Goal: Transaction & Acquisition: Book appointment/travel/reservation

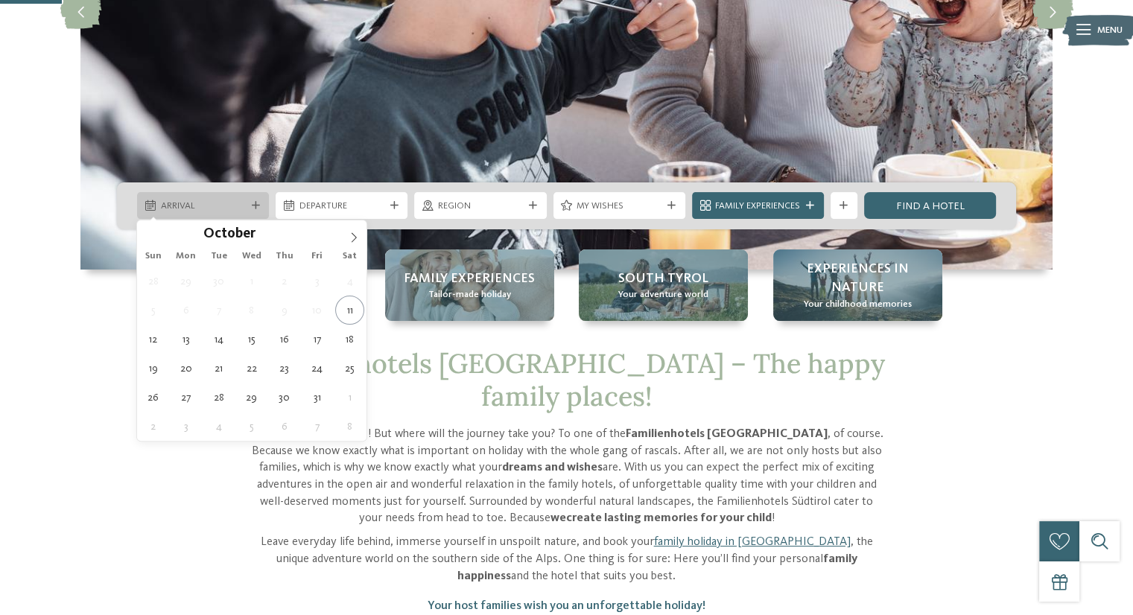
click at [237, 201] on span "Arrival" at bounding box center [203, 206] width 85 height 13
click at [343, 240] on span at bounding box center [353, 232] width 25 height 25
type input "****"
click at [343, 240] on span at bounding box center [353, 232] width 25 height 25
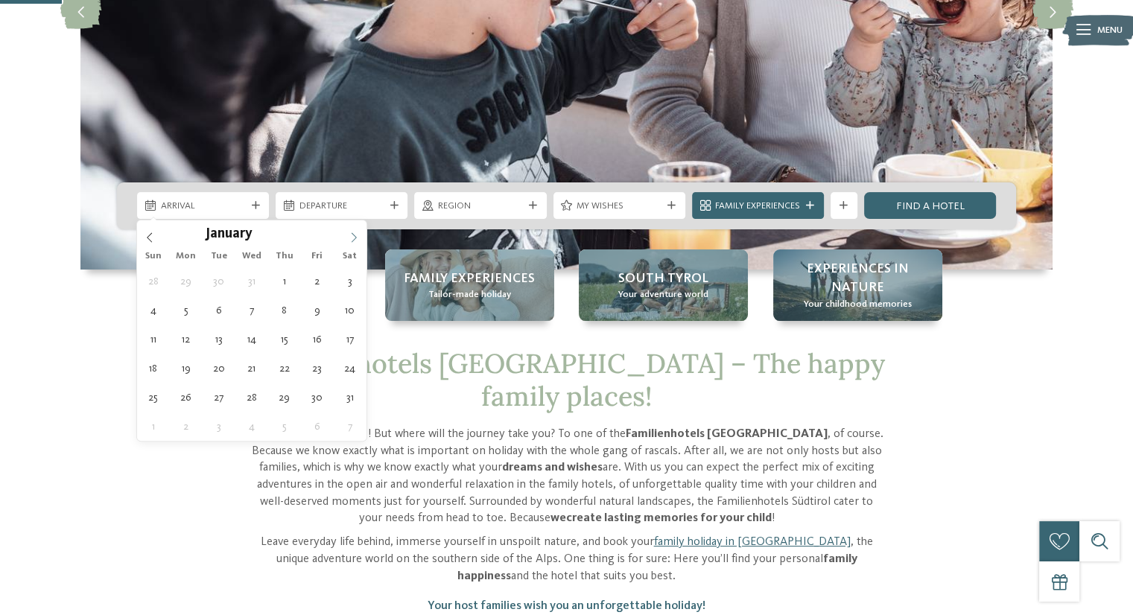
click at [343, 240] on span at bounding box center [353, 232] width 25 height 25
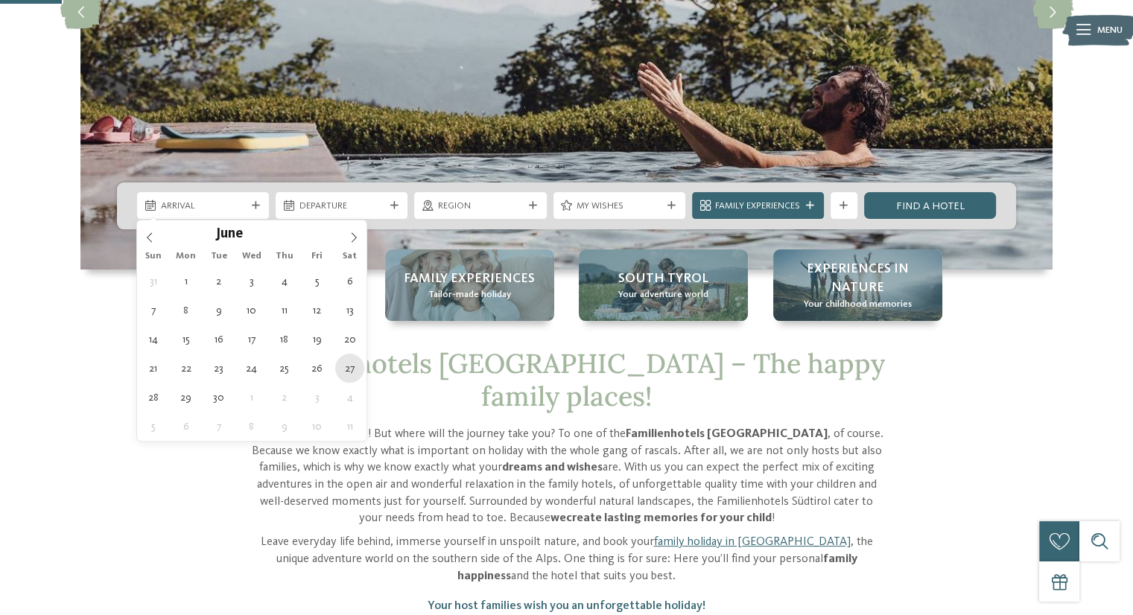
type div "27.06.2026"
type input "****"
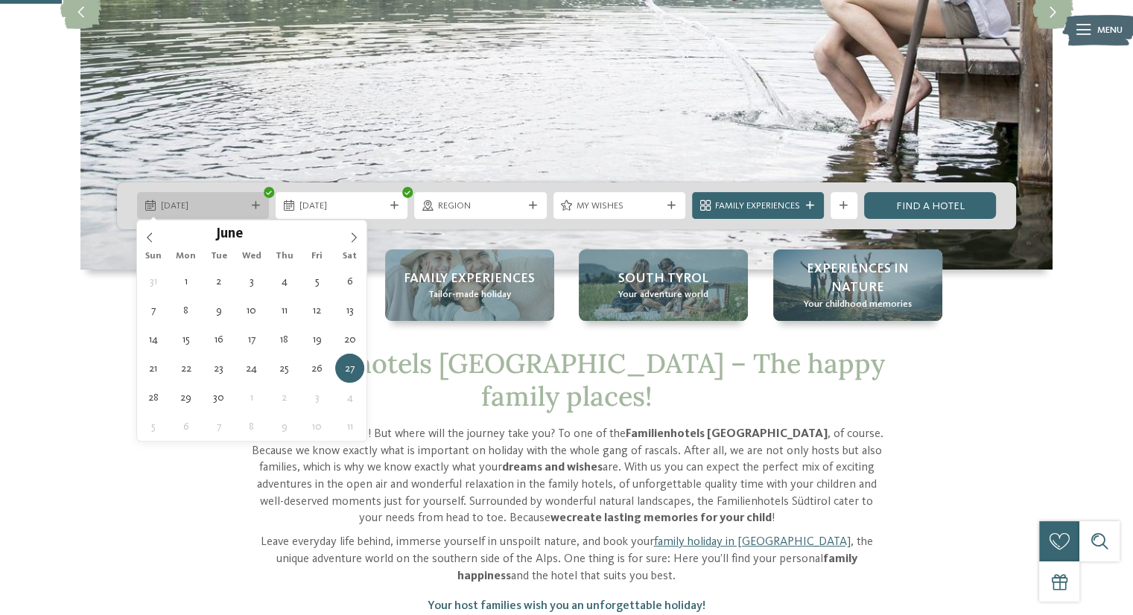
click at [257, 202] on icon at bounding box center [256, 206] width 8 height 8
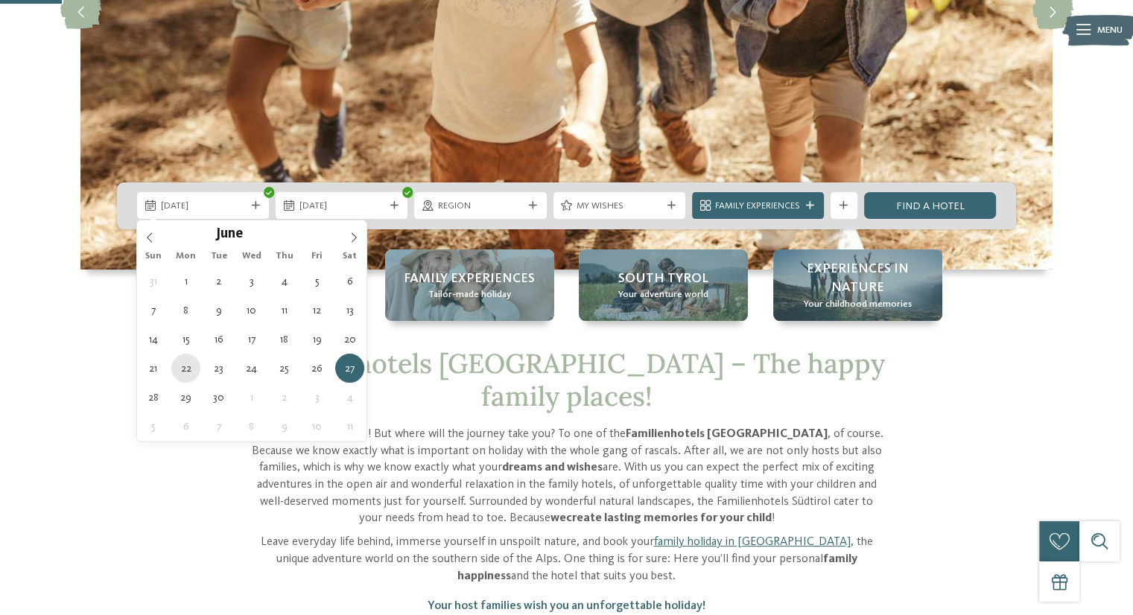
type div "22.06.2026"
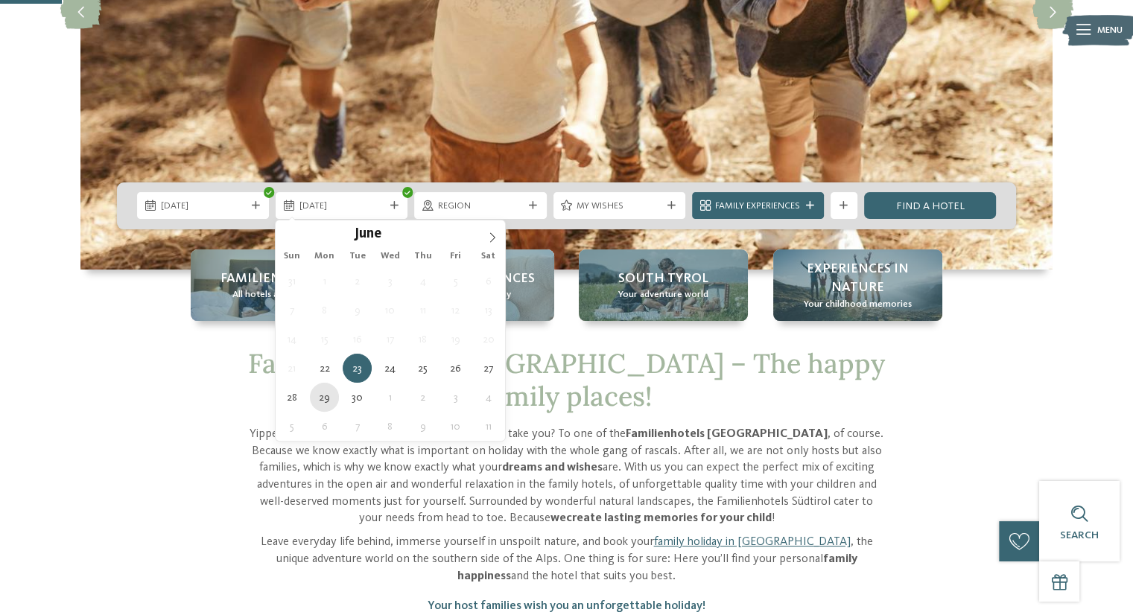
type div "29.06.2026"
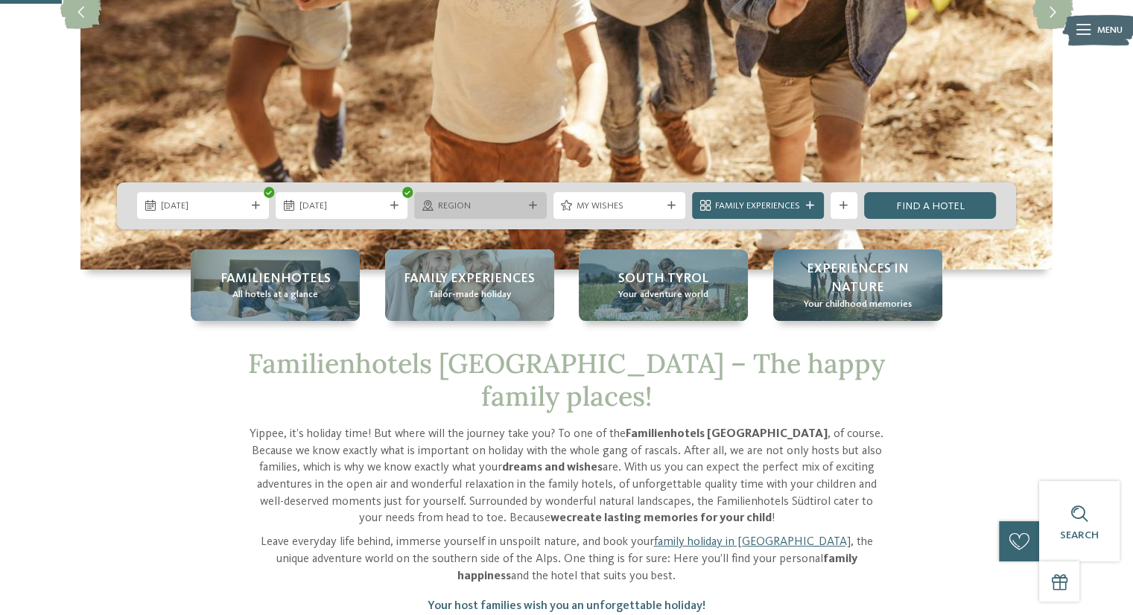
click at [534, 212] on div "Region" at bounding box center [480, 205] width 132 height 27
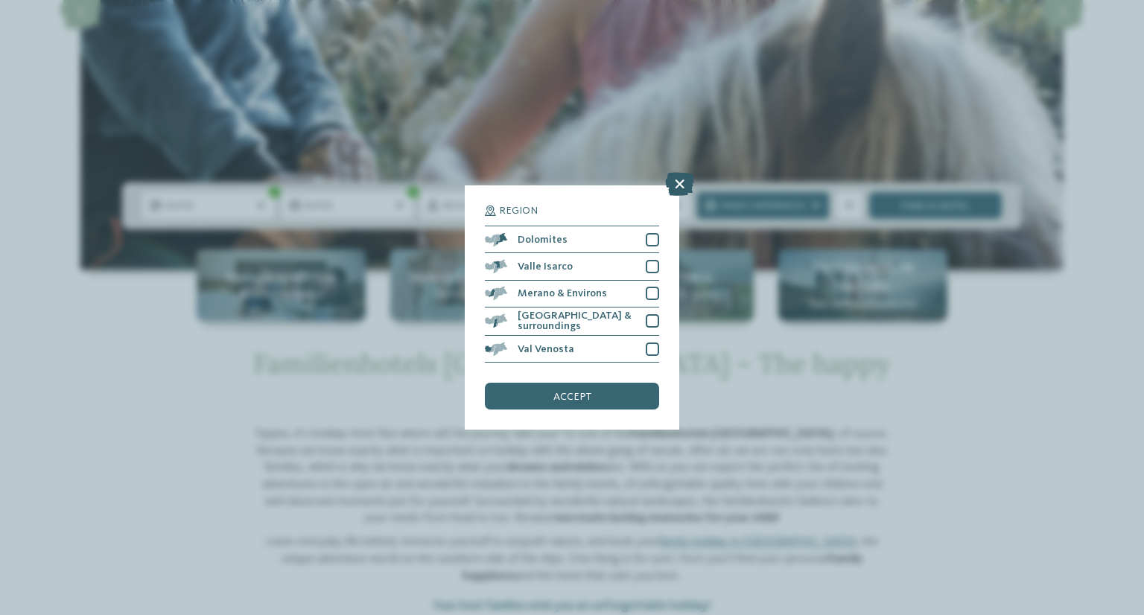
click at [676, 188] on icon at bounding box center [679, 184] width 29 height 24
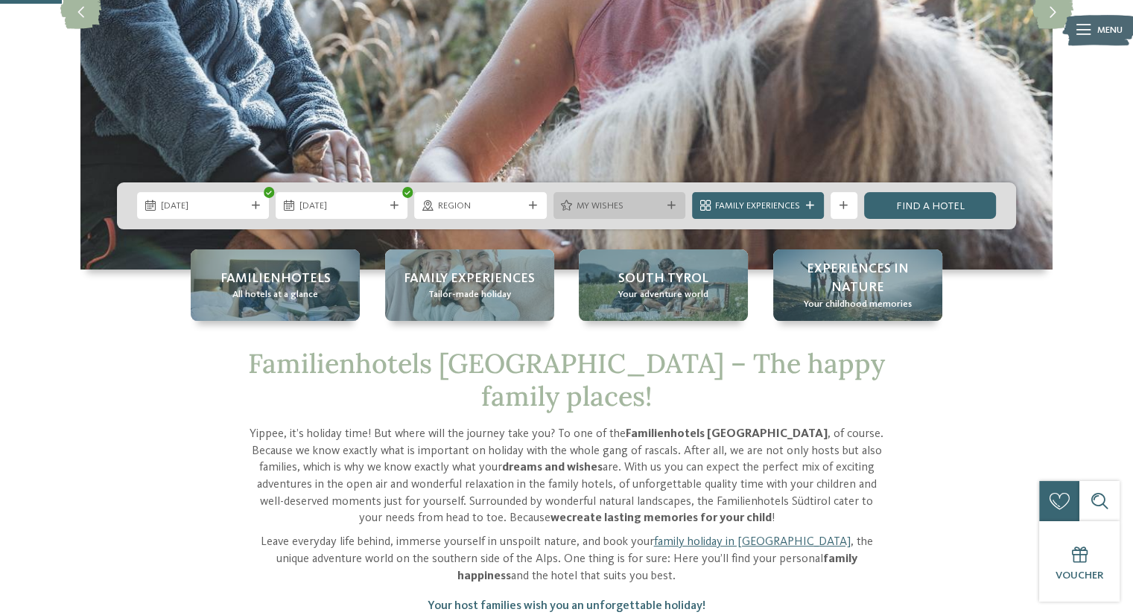
click at [660, 214] on div "My wishes" at bounding box center [619, 205] width 132 height 27
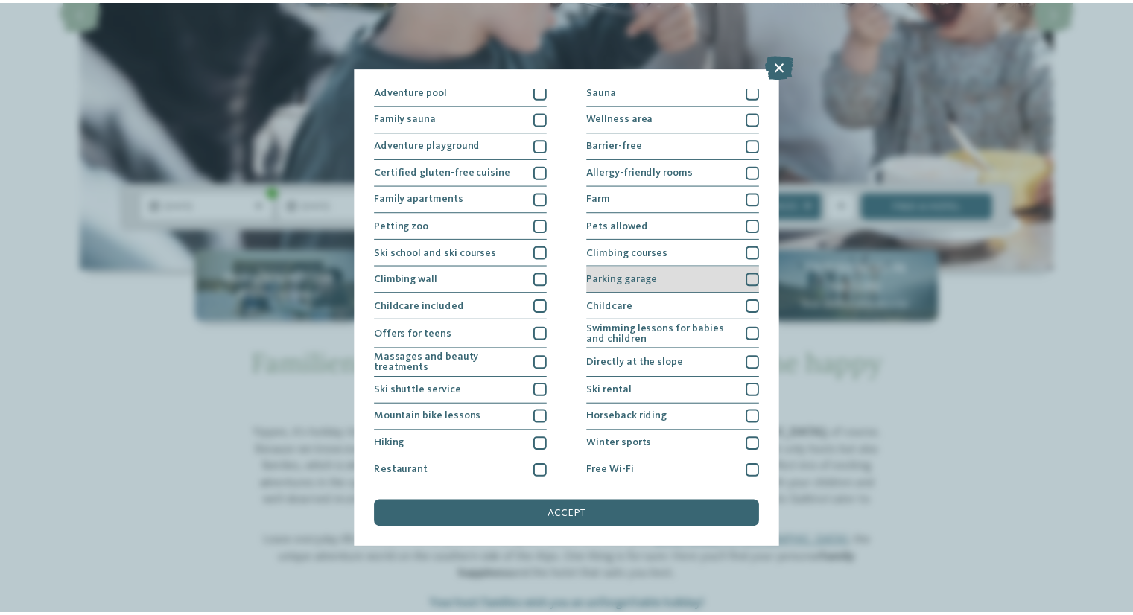
scroll to position [87, 0]
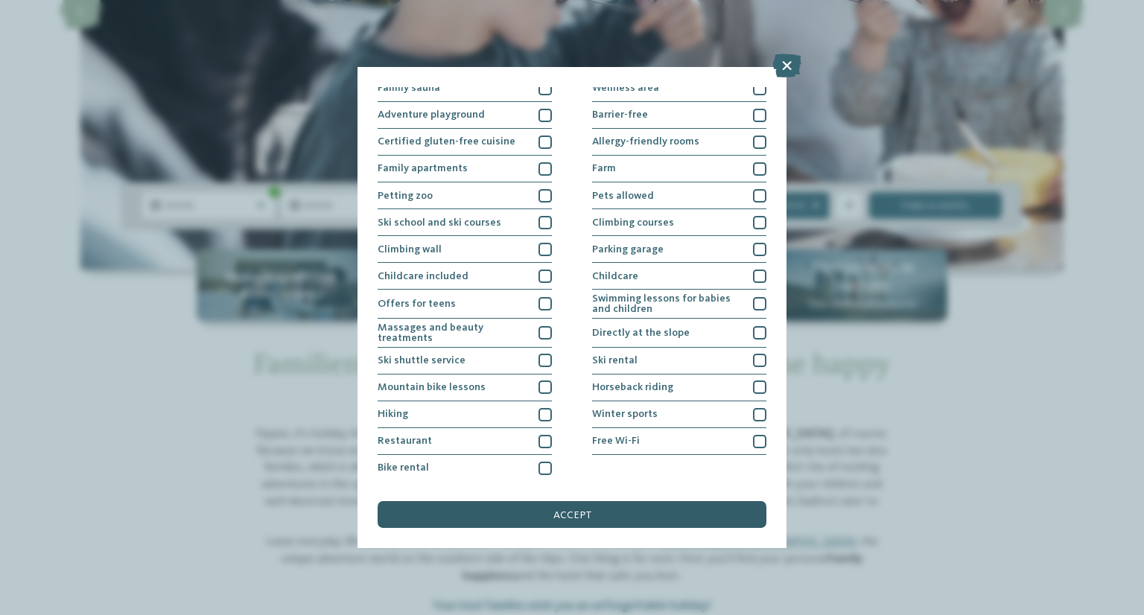
click at [576, 507] on div "accept" at bounding box center [572, 514] width 389 height 27
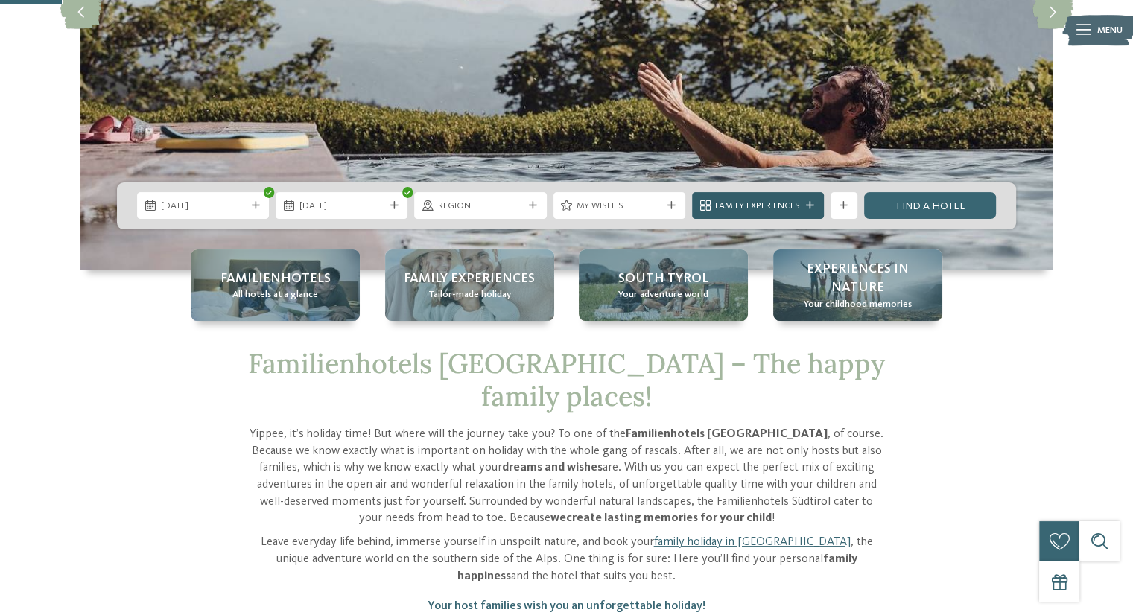
click at [804, 210] on div "Family Experiences" at bounding box center [758, 205] width 132 height 27
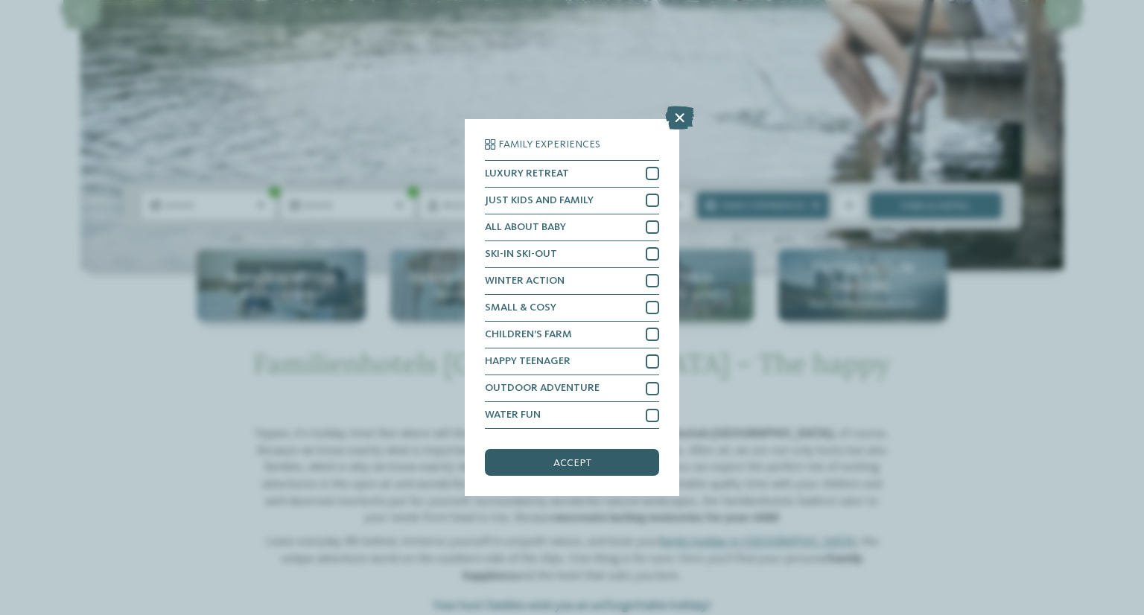
click at [591, 454] on div "accept" at bounding box center [572, 462] width 174 height 27
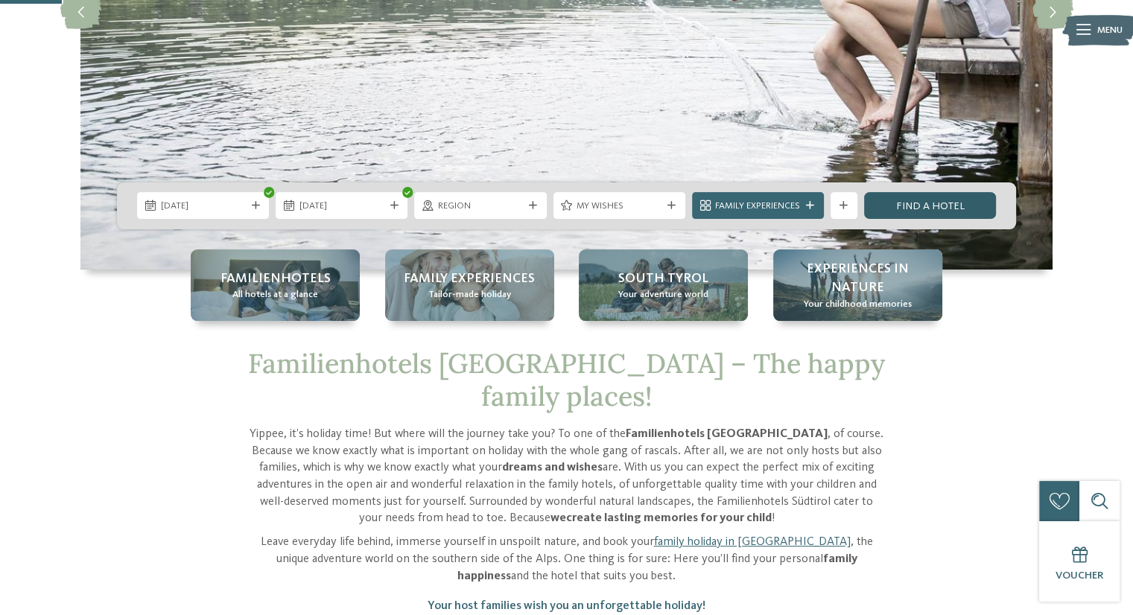
click at [917, 200] on link "Find a hotel" at bounding box center [930, 205] width 132 height 27
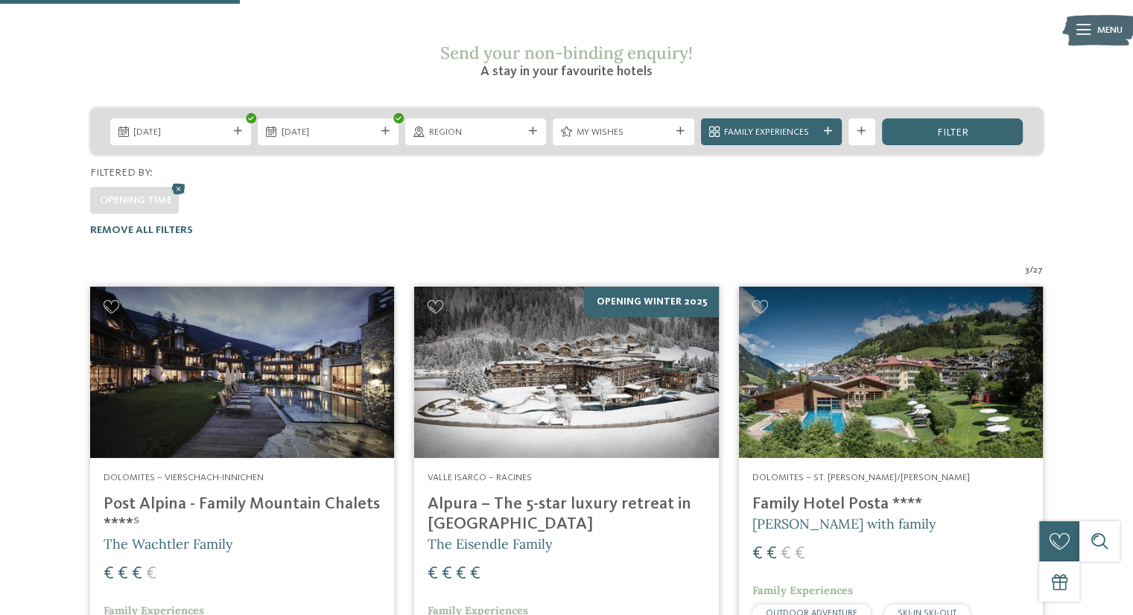
scroll to position [236, 0]
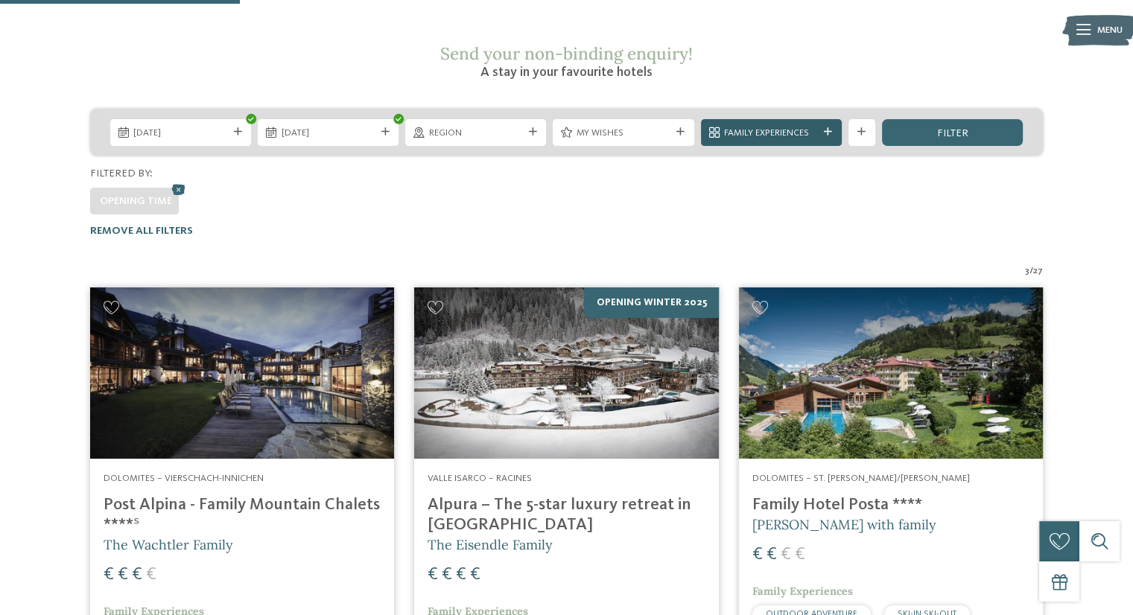
click at [777, 127] on span "Family Experiences" at bounding box center [771, 133] width 94 height 13
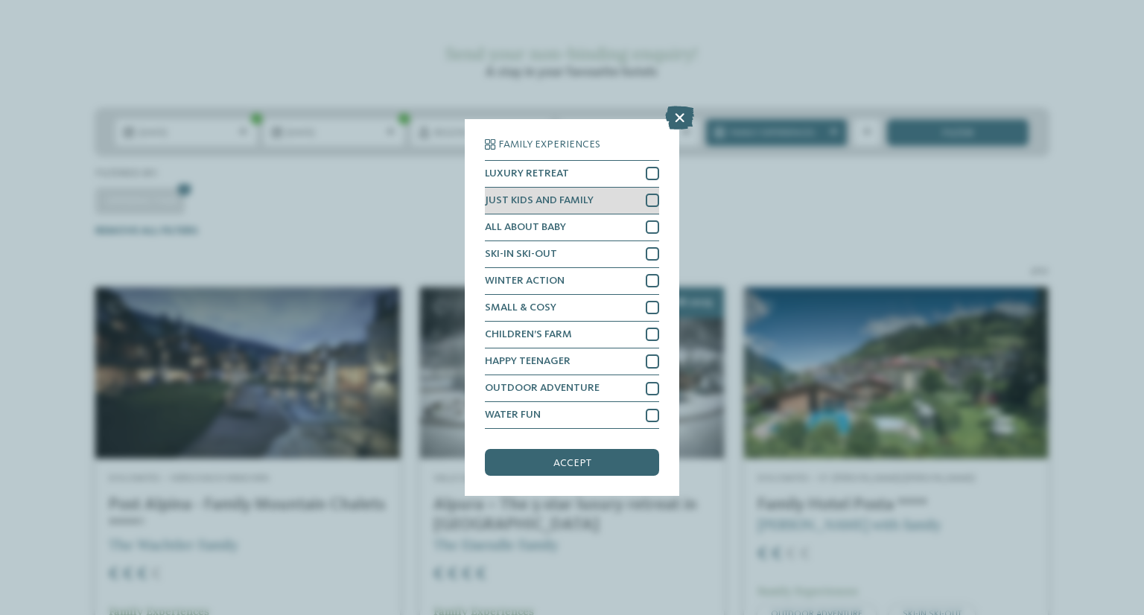
click at [612, 191] on div "JUST KIDS AND FAMILY" at bounding box center [572, 201] width 174 height 27
click at [565, 462] on span "accept" at bounding box center [572, 463] width 38 height 10
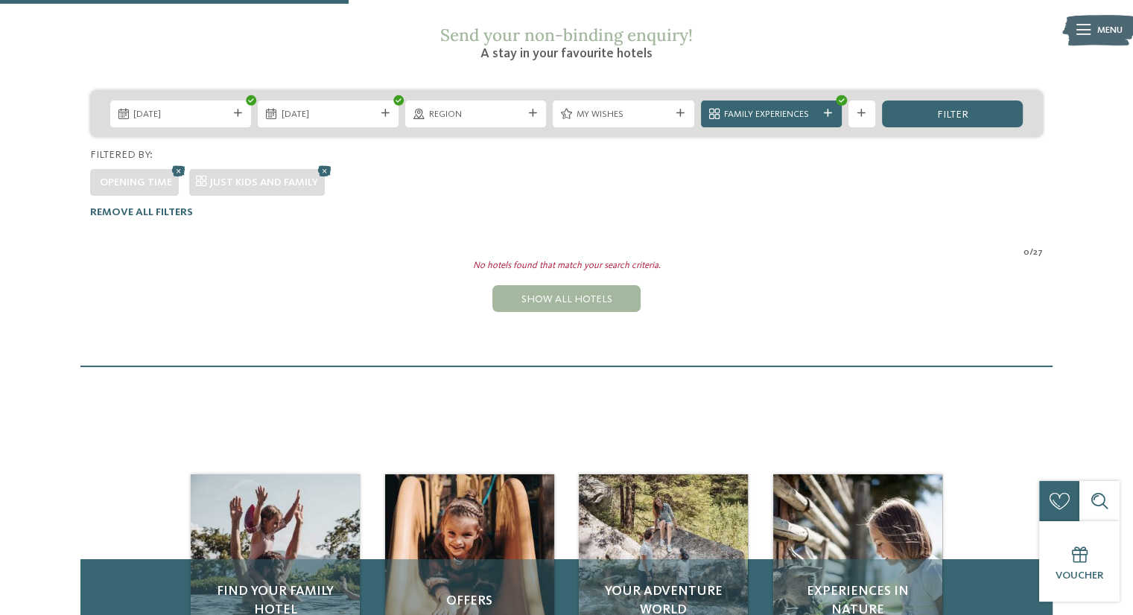
scroll to position [217, 0]
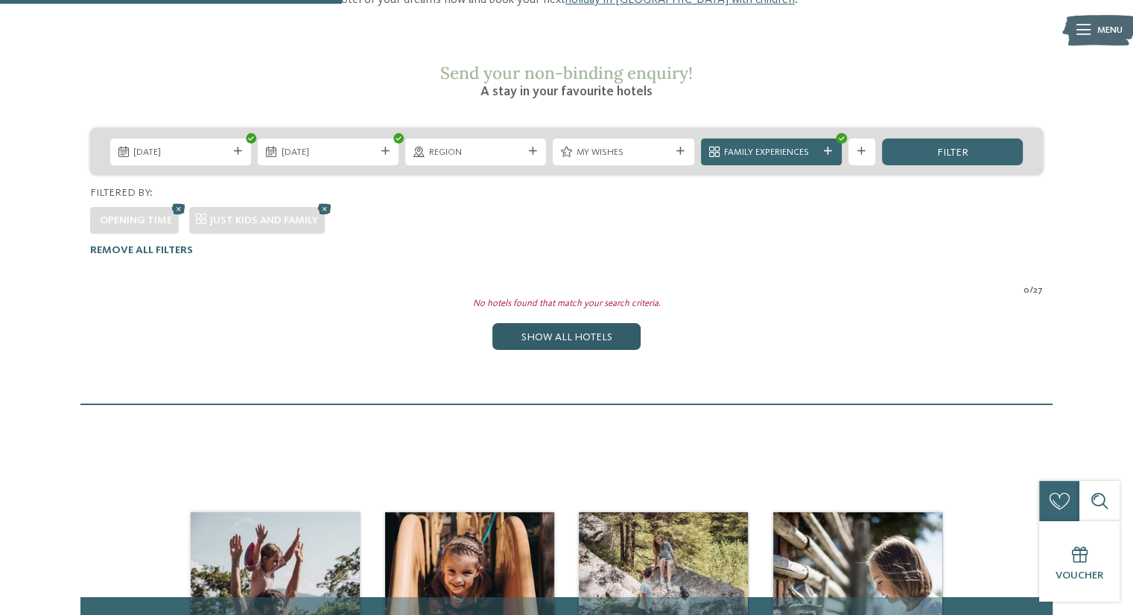
click at [598, 323] on div "Show all hotels" at bounding box center [565, 336] width 147 height 27
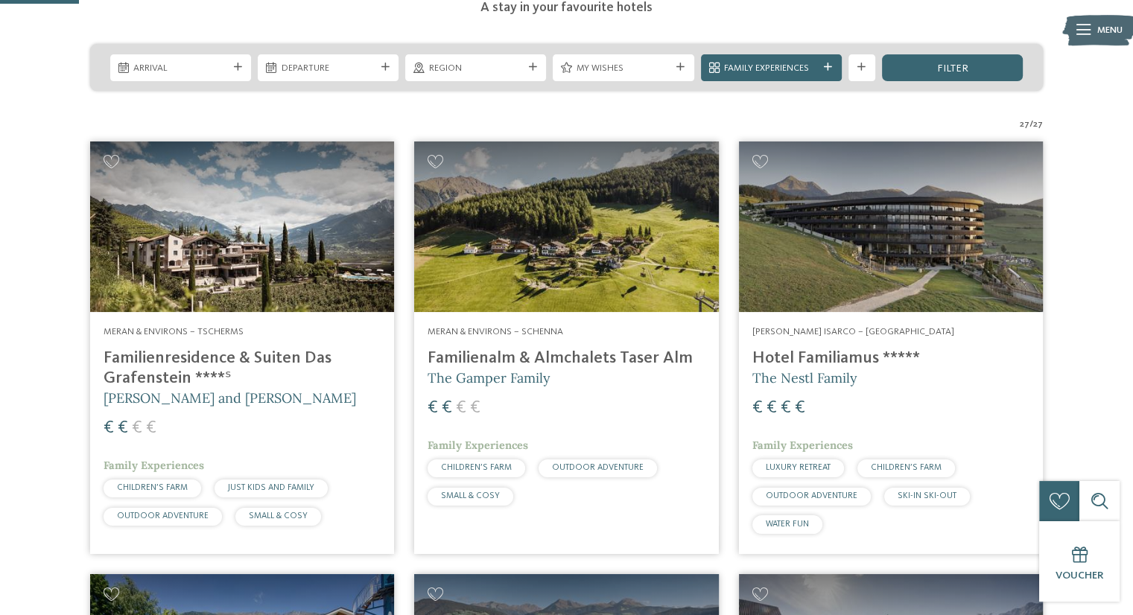
scroll to position [318, 0]
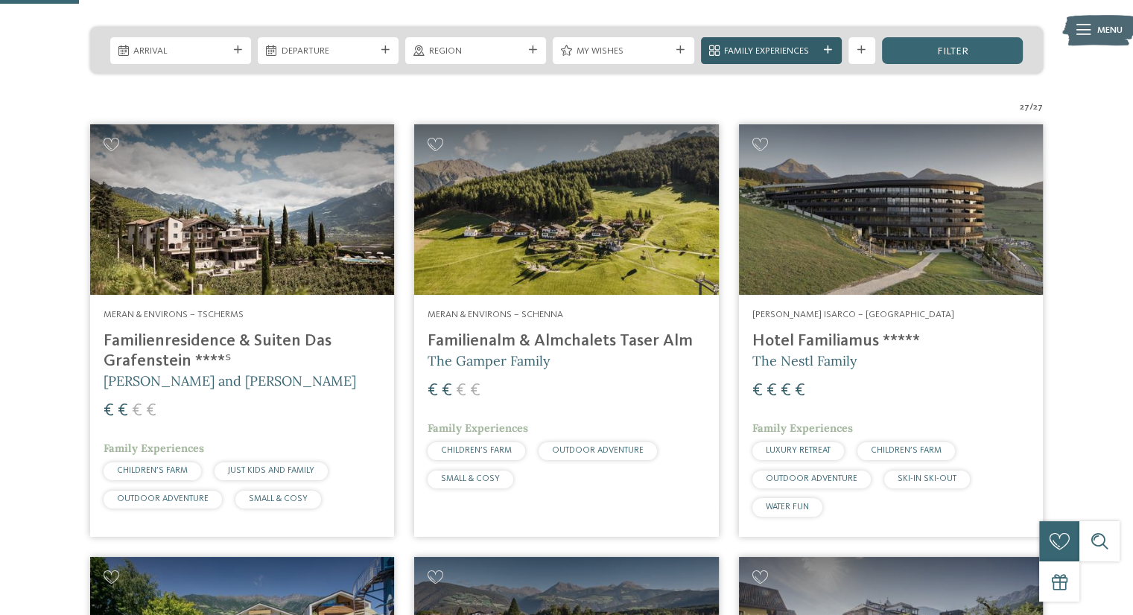
click at [819, 43] on div "Family Experiences" at bounding box center [771, 50] width 101 height 14
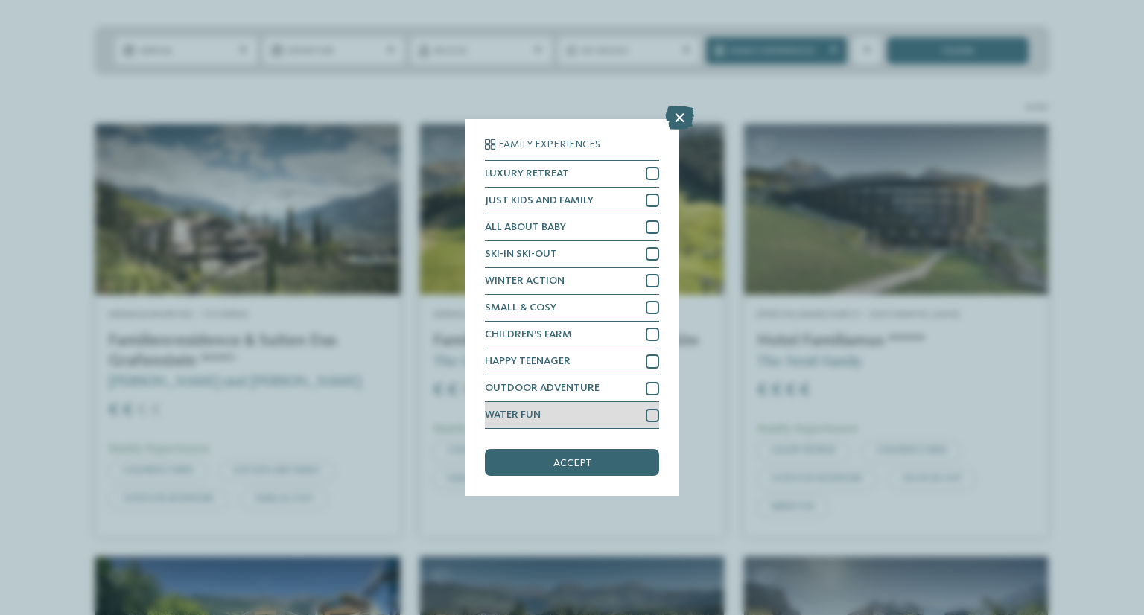
click at [584, 420] on div "WATER FUN" at bounding box center [572, 415] width 174 height 27
click at [586, 463] on span "accept" at bounding box center [572, 463] width 38 height 10
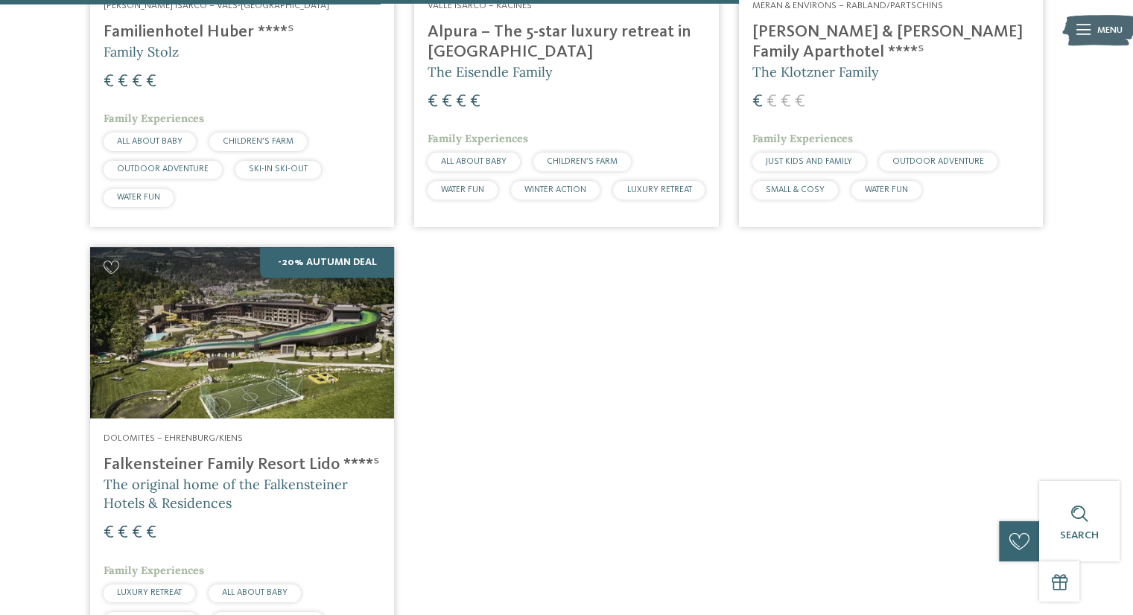
scroll to position [1657, 0]
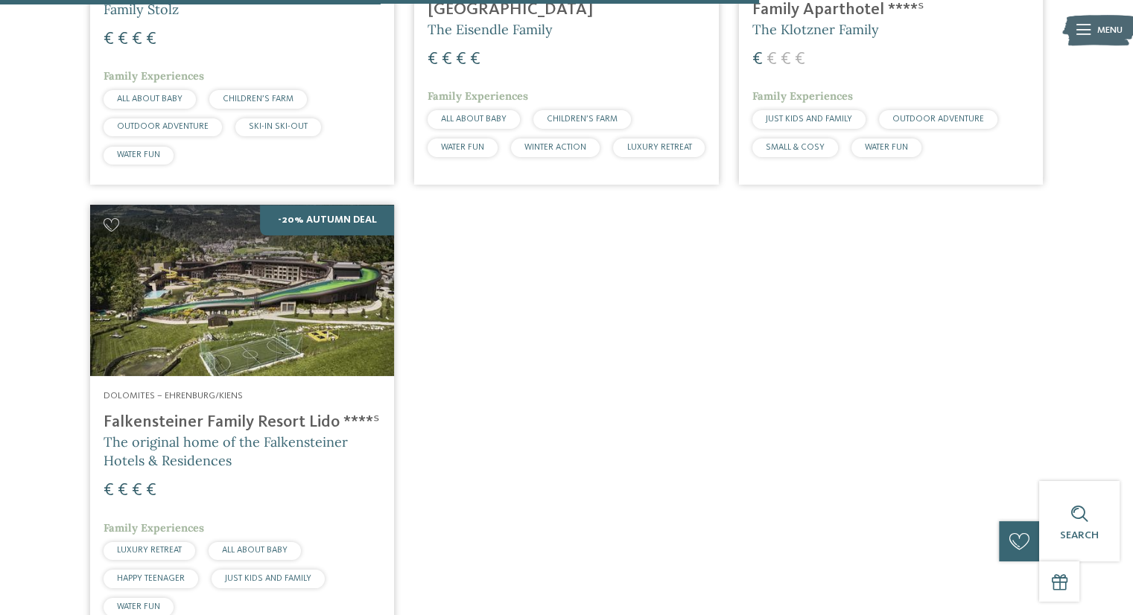
click at [326, 285] on img at bounding box center [242, 290] width 304 height 171
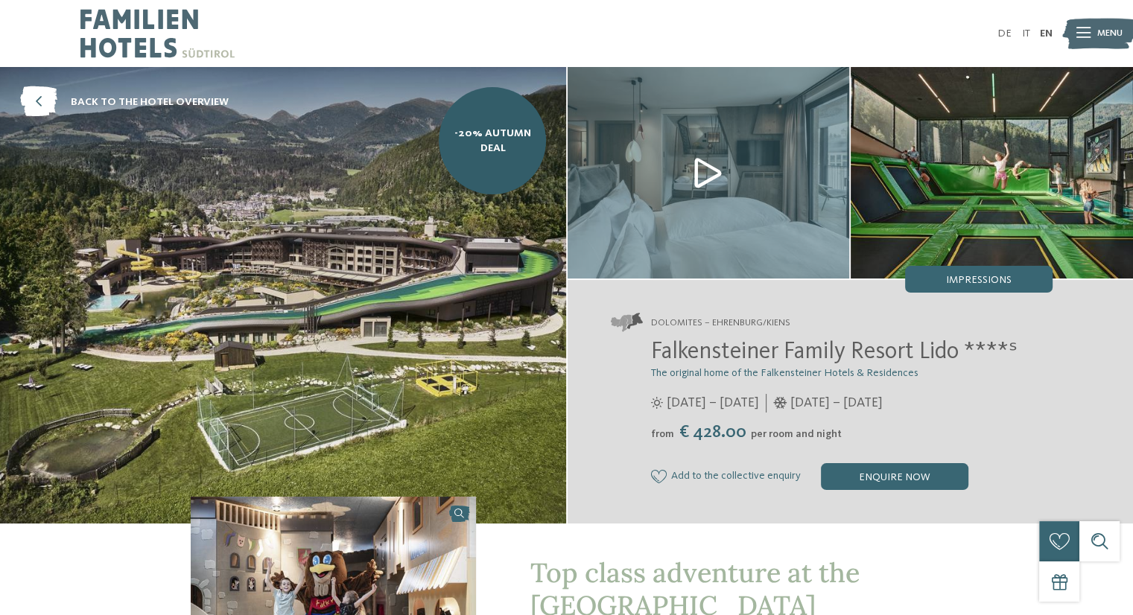
click at [1001, 174] on img at bounding box center [991, 172] width 282 height 211
click at [755, 179] on img at bounding box center [708, 172] width 282 height 211
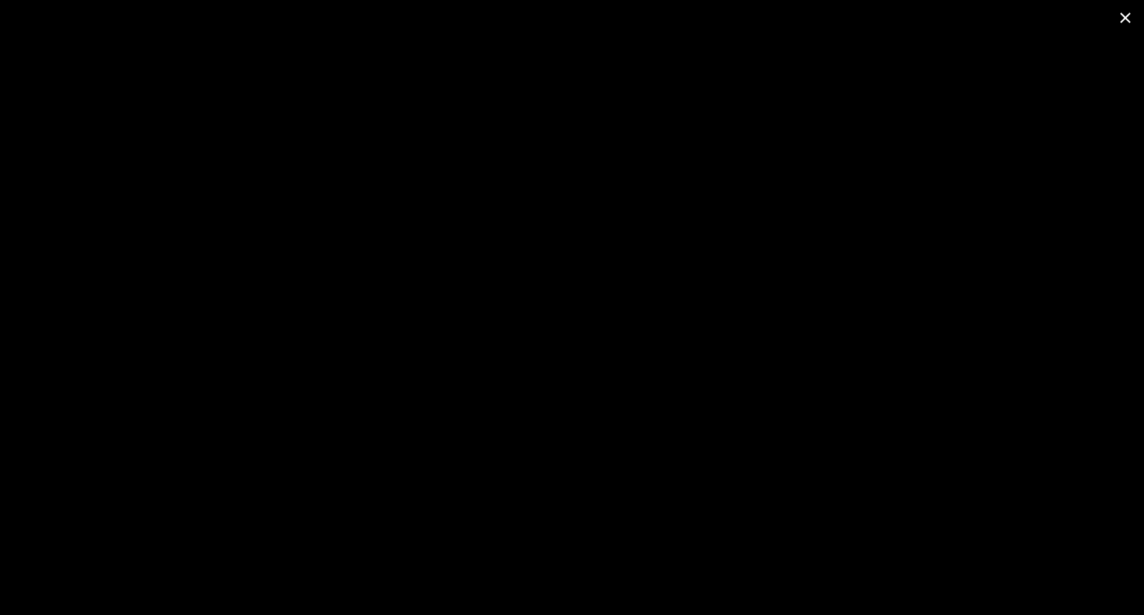
click at [1126, 13] on span at bounding box center [1125, 17] width 37 height 35
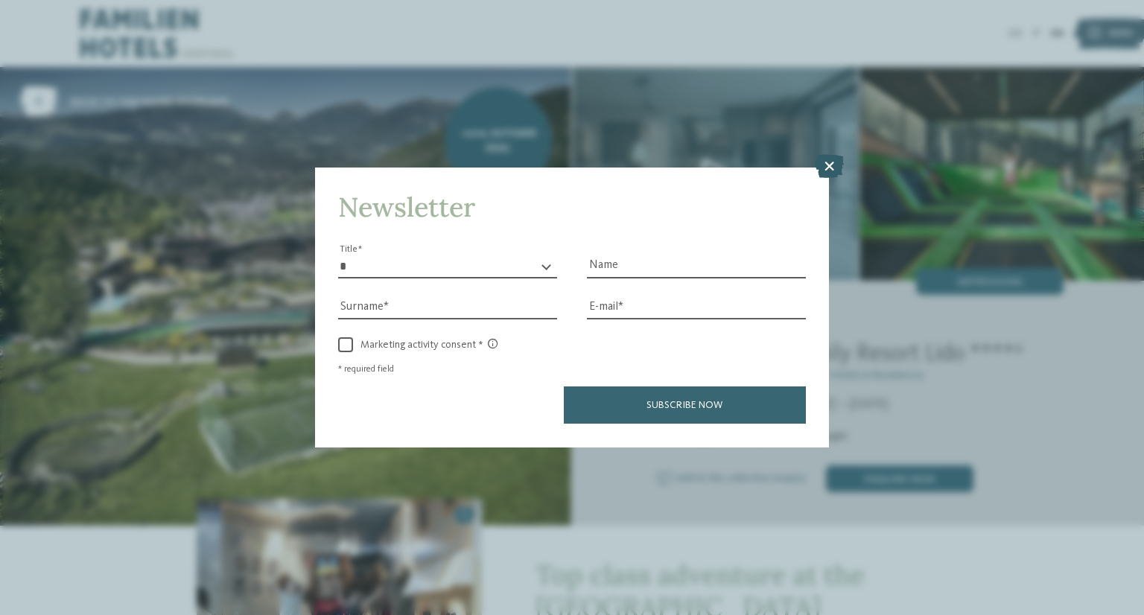
click at [824, 168] on icon at bounding box center [829, 167] width 29 height 24
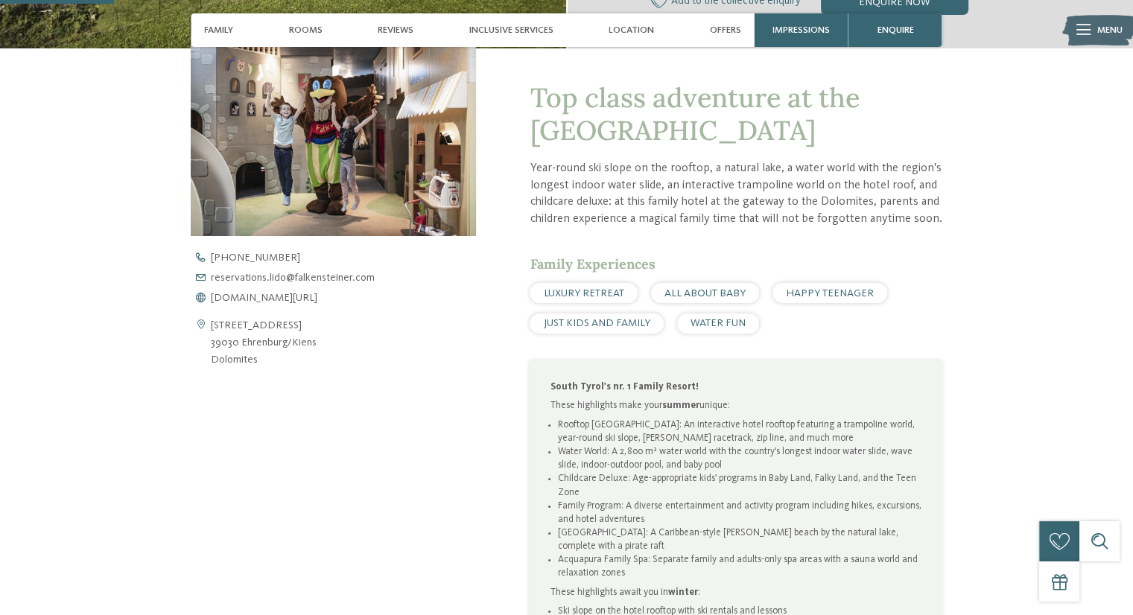
scroll to position [476, 0]
click at [276, 298] on span "[DOMAIN_NAME][URL]" at bounding box center [264, 297] width 106 height 10
